Goal: Information Seeking & Learning: Learn about a topic

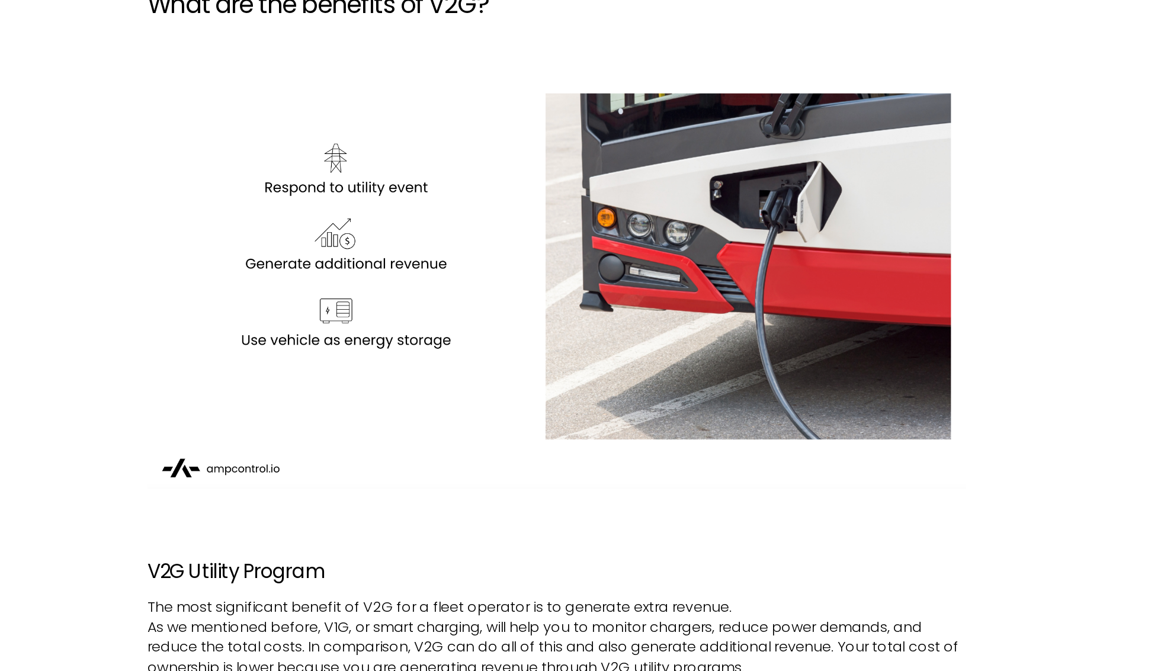
scroll to position [2993, 0]
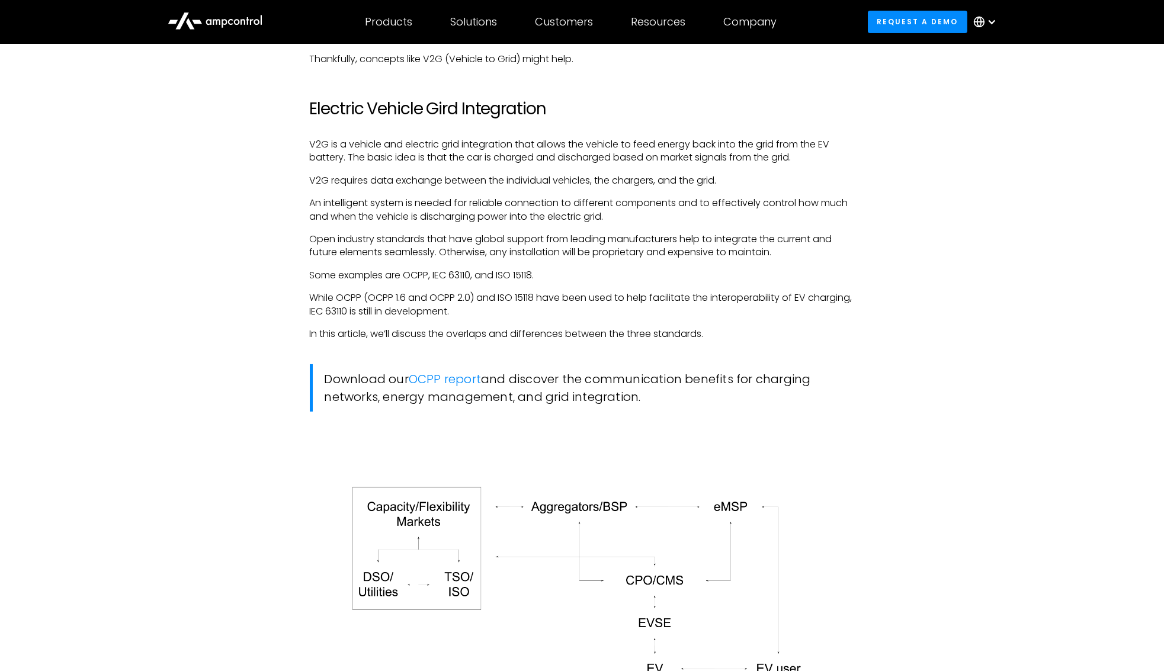
scroll to position [986, 0]
